Goal: Transaction & Acquisition: Obtain resource

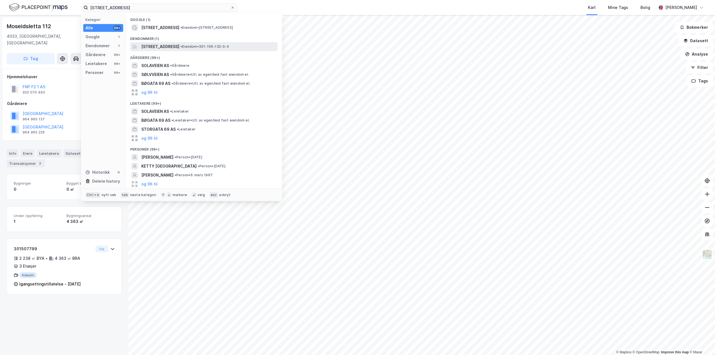
click at [179, 49] on span "[STREET_ADDRESS]" at bounding box center [160, 46] width 38 height 7
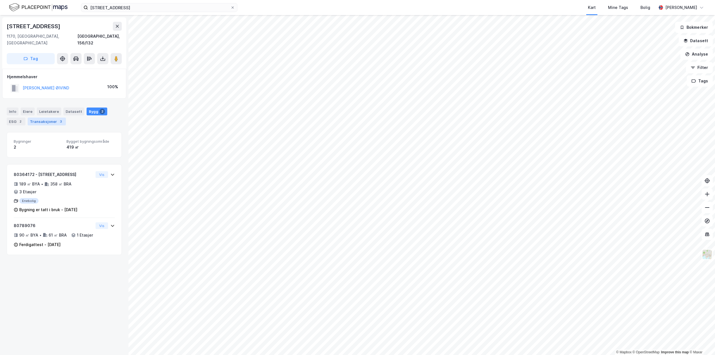
click at [53, 118] on div "Transaksjoner 3" at bounding box center [47, 122] width 38 height 8
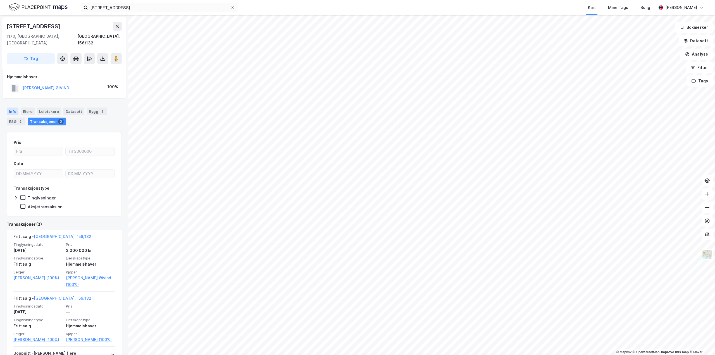
click at [17, 108] on div "Info" at bounding box center [13, 112] width 12 height 8
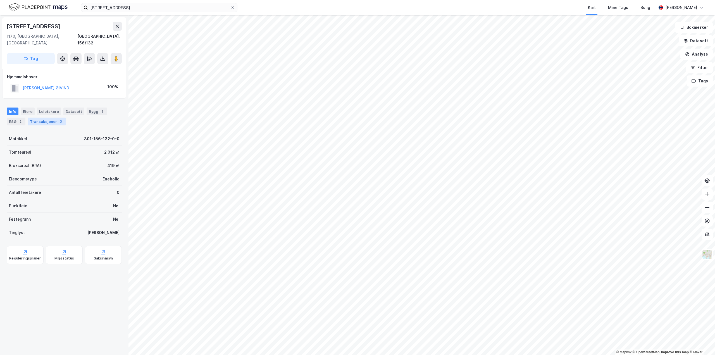
click at [45, 118] on div "Transaksjoner 3" at bounding box center [47, 122] width 38 height 8
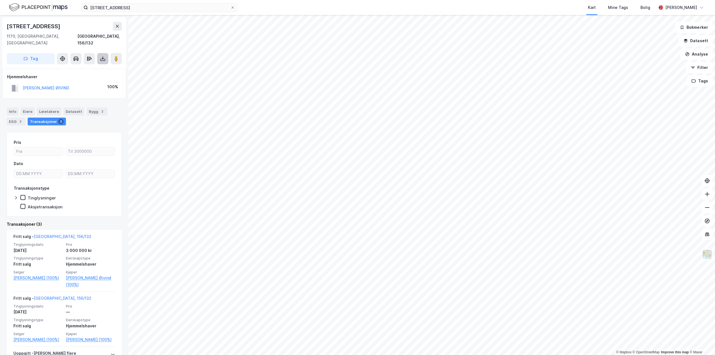
click at [104, 58] on icon at bounding box center [103, 58] width 2 height 1
click at [96, 65] on div "Last ned grunnbok" at bounding box center [79, 69] width 60 height 9
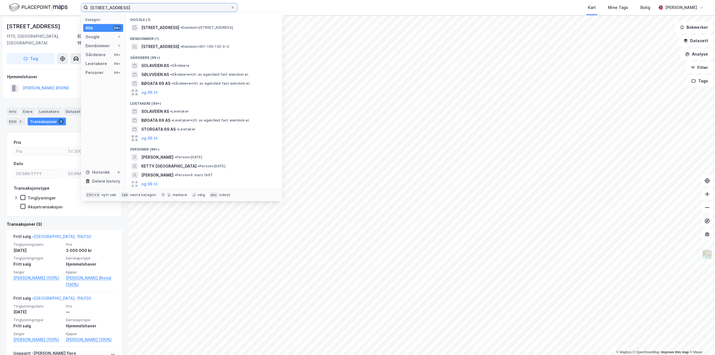
drag, startPoint x: 159, startPoint y: 6, endPoint x: 15, endPoint y: 0, distance: 144.3
click at [15, 0] on div "[STREET_ADDRESS] Kategori Alle 99+ Google 1 Eiendommer 1 Gårdeiere 99+ Leietake…" at bounding box center [357, 7] width 715 height 15
paste input "Veitvet Supermarked AS"
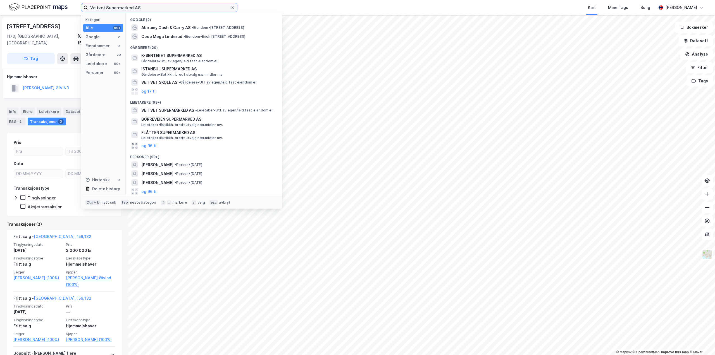
type input "Veitvet Supermarked AS"
